Goal: Task Accomplishment & Management: Manage account settings

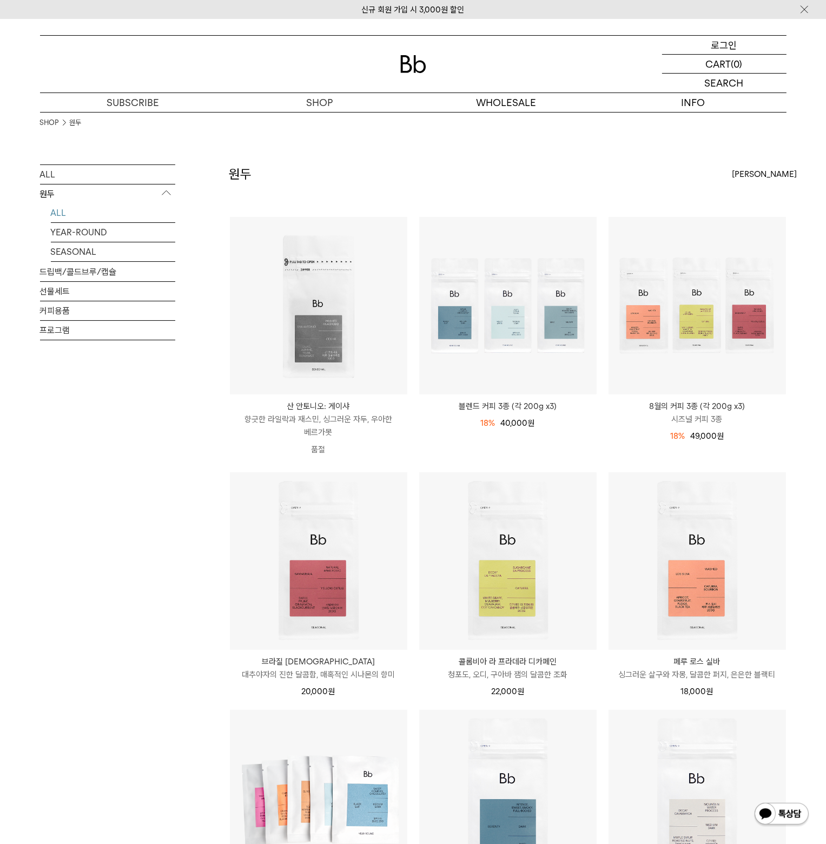
click at [710, 42] on div "LOGIN 로그인" at bounding box center [724, 45] width 124 height 18
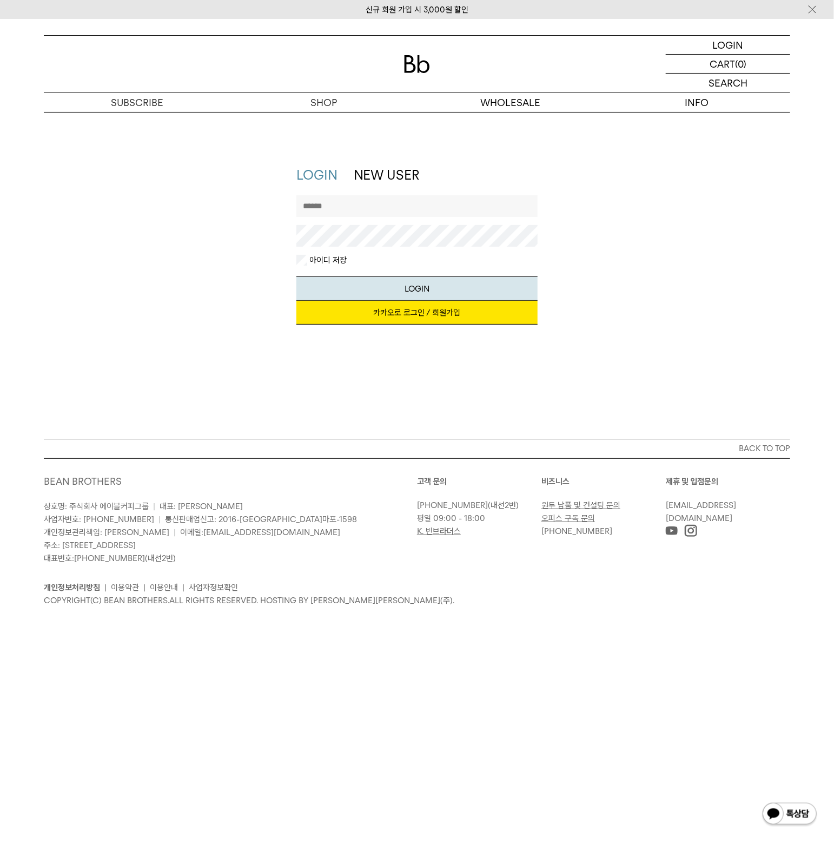
click at [366, 208] on input "text" at bounding box center [417, 206] width 242 height 22
type input "*"
type input "*******"
click at [296, 276] on button "LOGIN" at bounding box center [417, 288] width 242 height 24
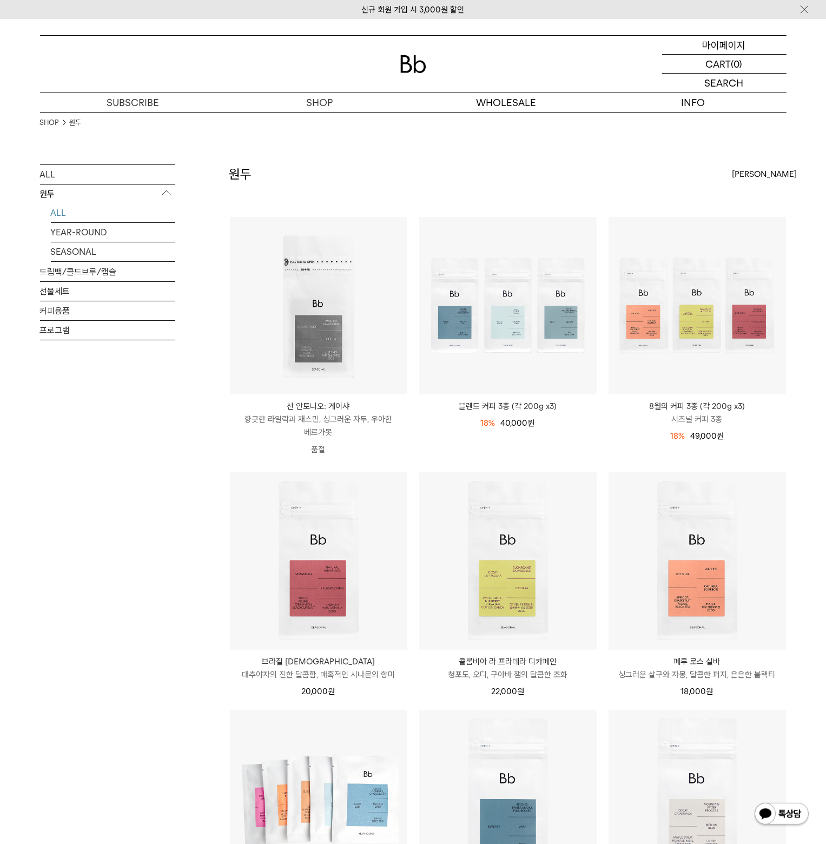
click at [740, 43] on p "마이페이지" at bounding box center [723, 45] width 43 height 18
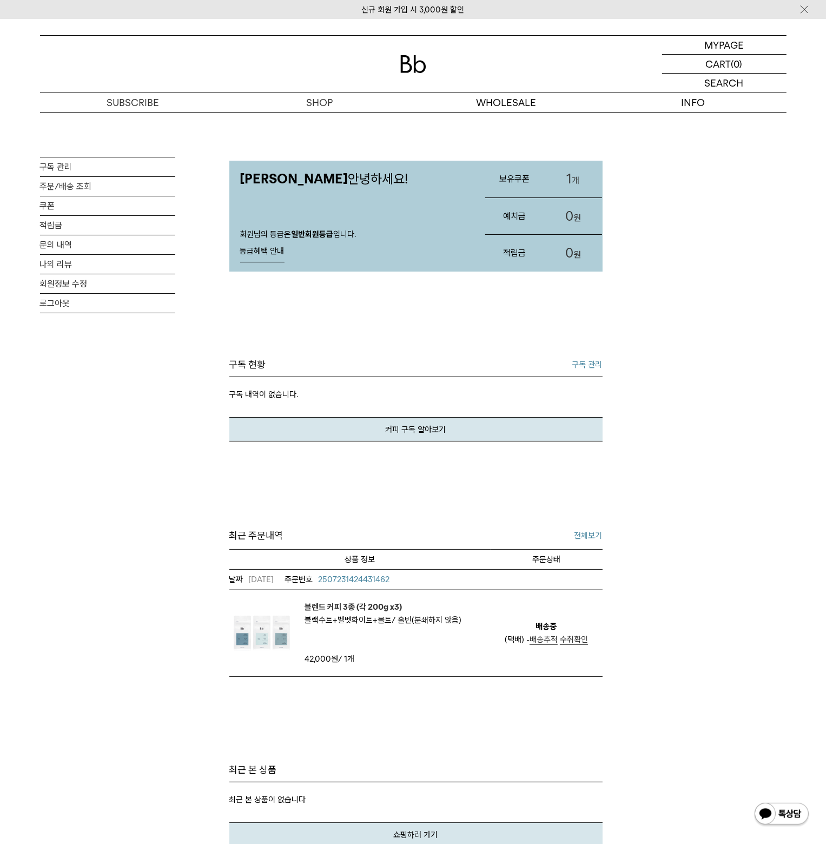
click at [580, 180] on link "1 개" at bounding box center [572, 179] width 58 height 37
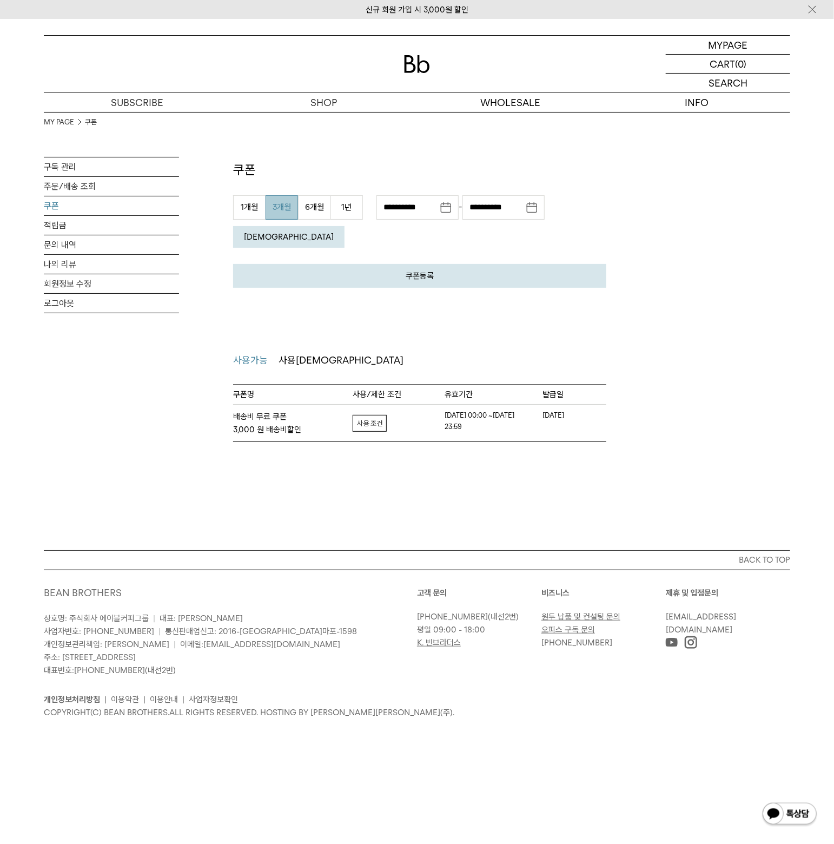
click at [334, 232] on em "[DEMOGRAPHIC_DATA]" at bounding box center [289, 237] width 90 height 10
drag, startPoint x: 253, startPoint y: 391, endPoint x: 283, endPoint y: 421, distance: 42.4
click at [283, 420] on div "MY PAGE MY PAGE 쿠폰 구독 관리 주문/배송 조회 쿠폰 적립금 문의 내역 나의 리뷰 회원정보 수정 로그아웃 쿠폰 쿠폰등록 취소 등록…" at bounding box center [417, 284] width 834 height 531
click at [370, 484] on div "MY PAGE MY PAGE 쿠폰 구독 관리 주문/배송 조회 쿠폰 적립금 문의 내역 나의 리뷰 회원정보 수정 로그아웃 쿠폰 쿠폰등록 취소 등록…" at bounding box center [417, 284] width 834 height 531
drag, startPoint x: 467, startPoint y: 396, endPoint x: 523, endPoint y: 403, distance: 57.3
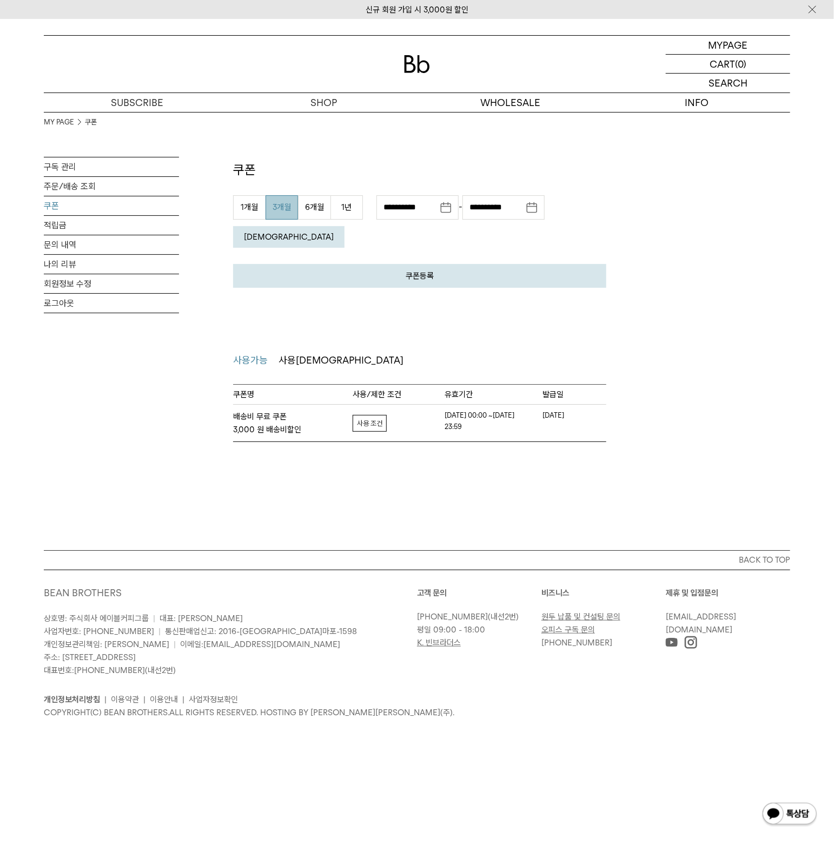
click at [523, 410] on td "[DATE] 00:00 ~[DATE] 23:59 사용가능" at bounding box center [493, 423] width 98 height 26
click at [549, 450] on div "MY PAGE MY PAGE 쿠폰 구독 관리 주문/배송 조회 쿠폰 적립금 문의 내역 나의 리뷰 회원정보 수정 로그아웃 쿠폰 쿠폰등록 취소 등록…" at bounding box center [417, 284] width 834 height 531
drag, startPoint x: 461, startPoint y: 400, endPoint x: 514, endPoint y: 427, distance: 59.7
click at [502, 410] on td "[DATE] 00:00 ~[DATE] 23:59 사용가능" at bounding box center [493, 423] width 98 height 26
drag, startPoint x: 520, startPoint y: 435, endPoint x: 527, endPoint y: 447, distance: 13.8
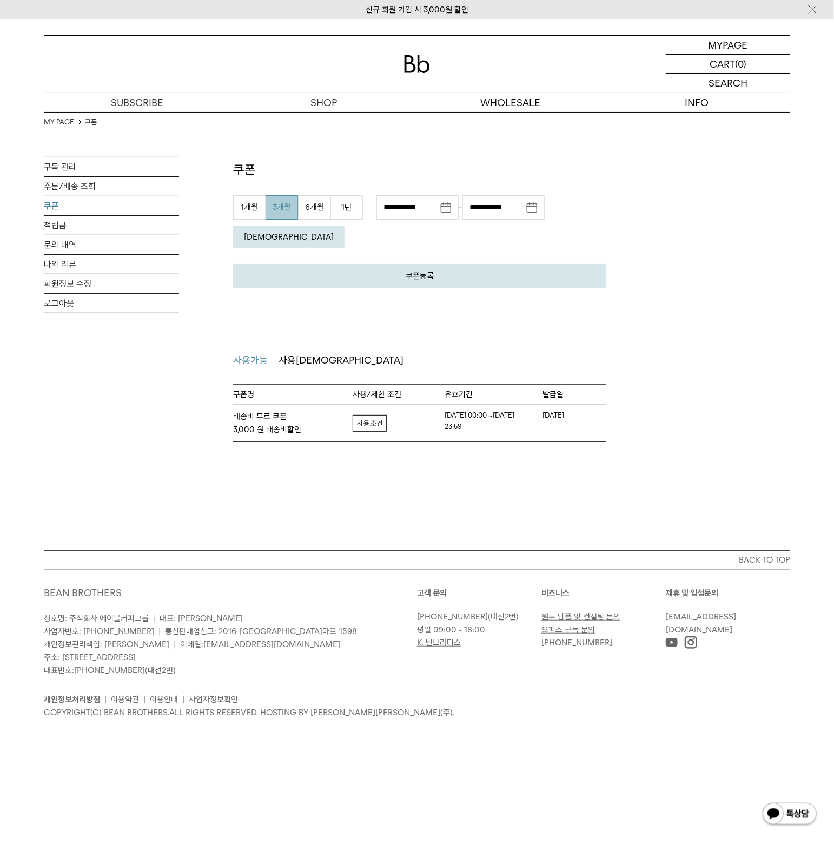
click at [521, 436] on div "MY PAGE MY PAGE 쿠폰 구독 관리 주문/배송 조회 쿠폰 적립금 문의 내역 나의 리뷰 회원정보 수정 로그아웃 쿠폰 쿠폰등록 취소 등록…" at bounding box center [417, 284] width 834 height 531
click at [688, 467] on div "MY PAGE MY PAGE 쿠폰 구독 관리 주문/배송 조회 쿠폰 적립금 문의 내역 나의 리뷰 회원정보 수정 로그아웃 쿠폰 쿠폰등록 취소 등록…" at bounding box center [417, 284] width 834 height 531
